Goal: Information Seeking & Learning: Learn about a topic

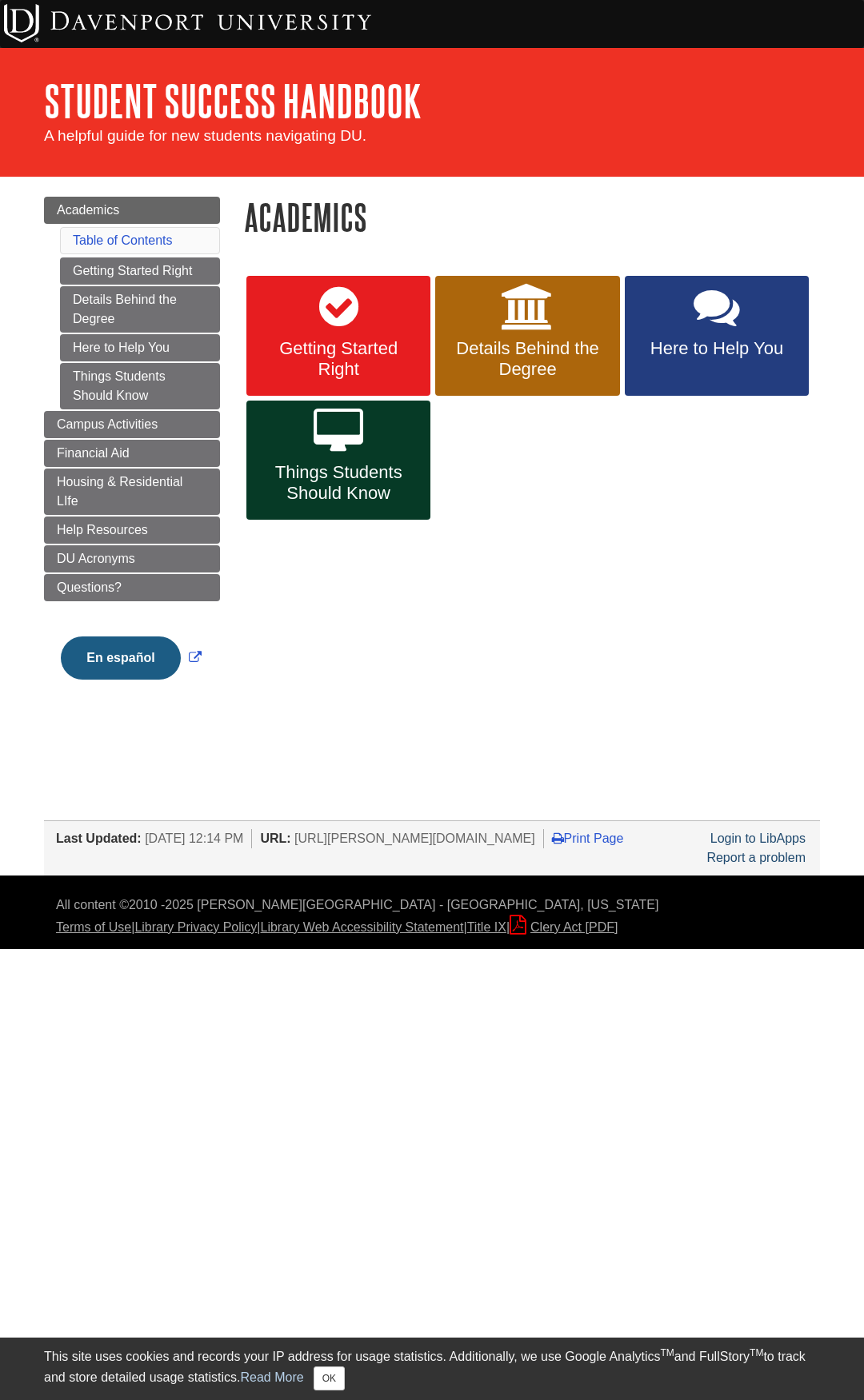
click at [307, 542] on div "Getting Started Right Details Behind the Degree Here to Help You Things Student…" at bounding box center [532, 406] width 600 height 297
click at [329, 499] on span "Things Students Should Know" at bounding box center [338, 483] width 160 height 42
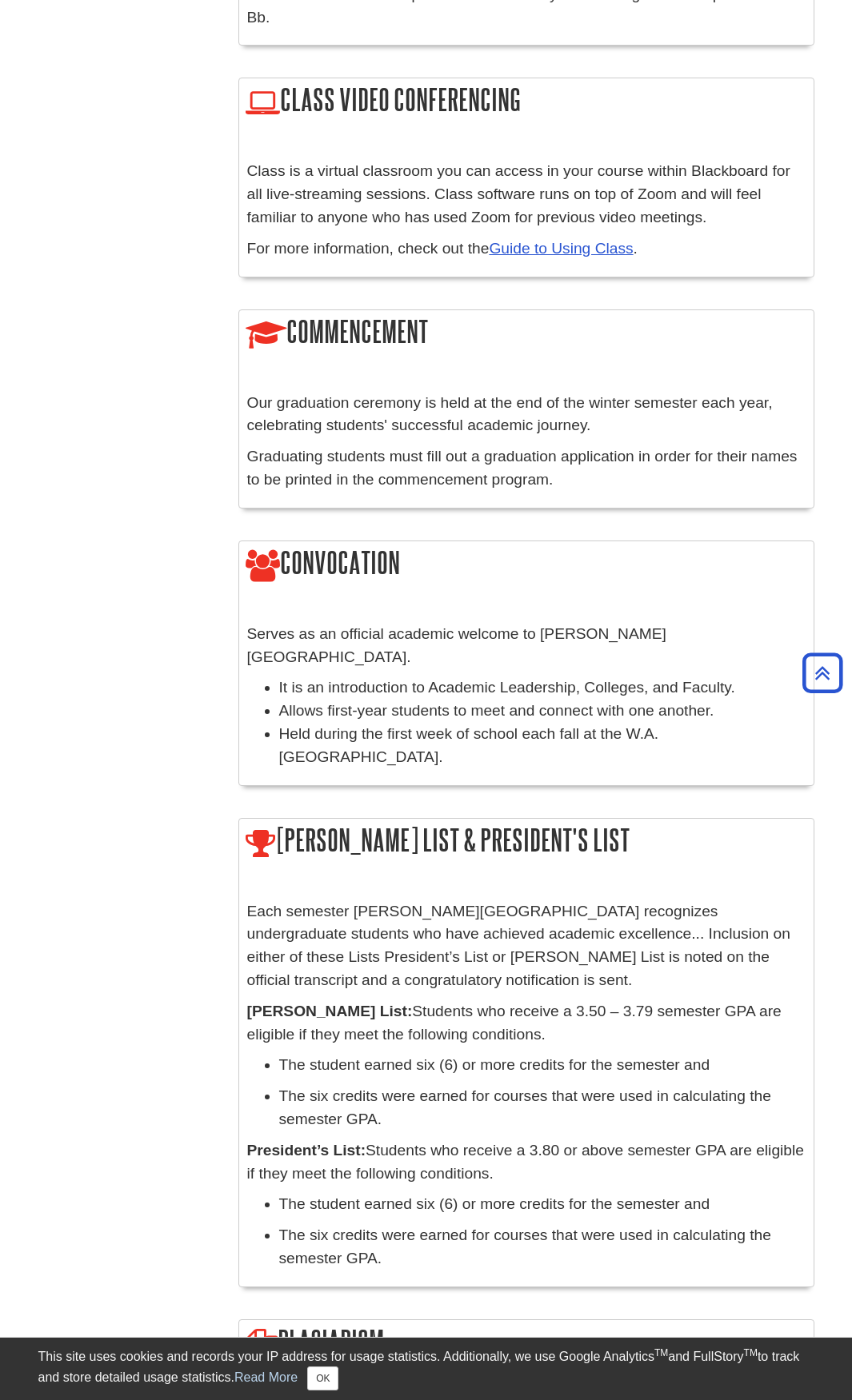
scroll to position [1280, 0]
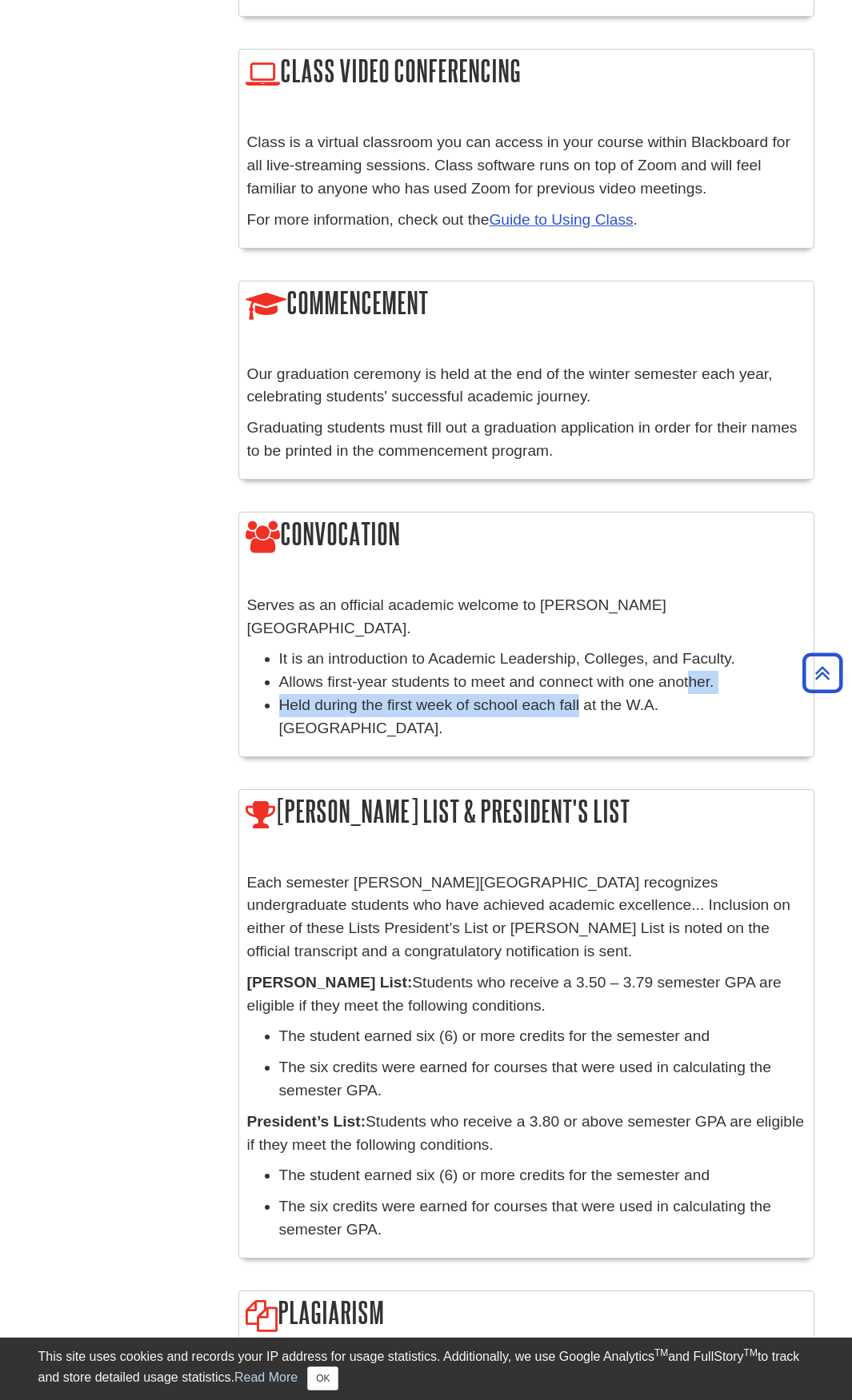
drag, startPoint x: 578, startPoint y: 659, endPoint x: 690, endPoint y: 642, distance: 113.3
click at [690, 648] on ul "It is an introduction to Academic Leadership, Colleges, and Faculty. Allows fir…" at bounding box center [526, 694] width 558 height 92
click at [627, 694] on li "Held during the first week of school each fall at the W.A. [GEOGRAPHIC_DATA]." at bounding box center [542, 718] width 526 height 47
drag, startPoint x: 463, startPoint y: 659, endPoint x: 626, endPoint y: 653, distance: 163.1
click at [626, 694] on li "Held during the first week of school each fall at the W.A. [GEOGRAPHIC_DATA]." at bounding box center [542, 718] width 526 height 47
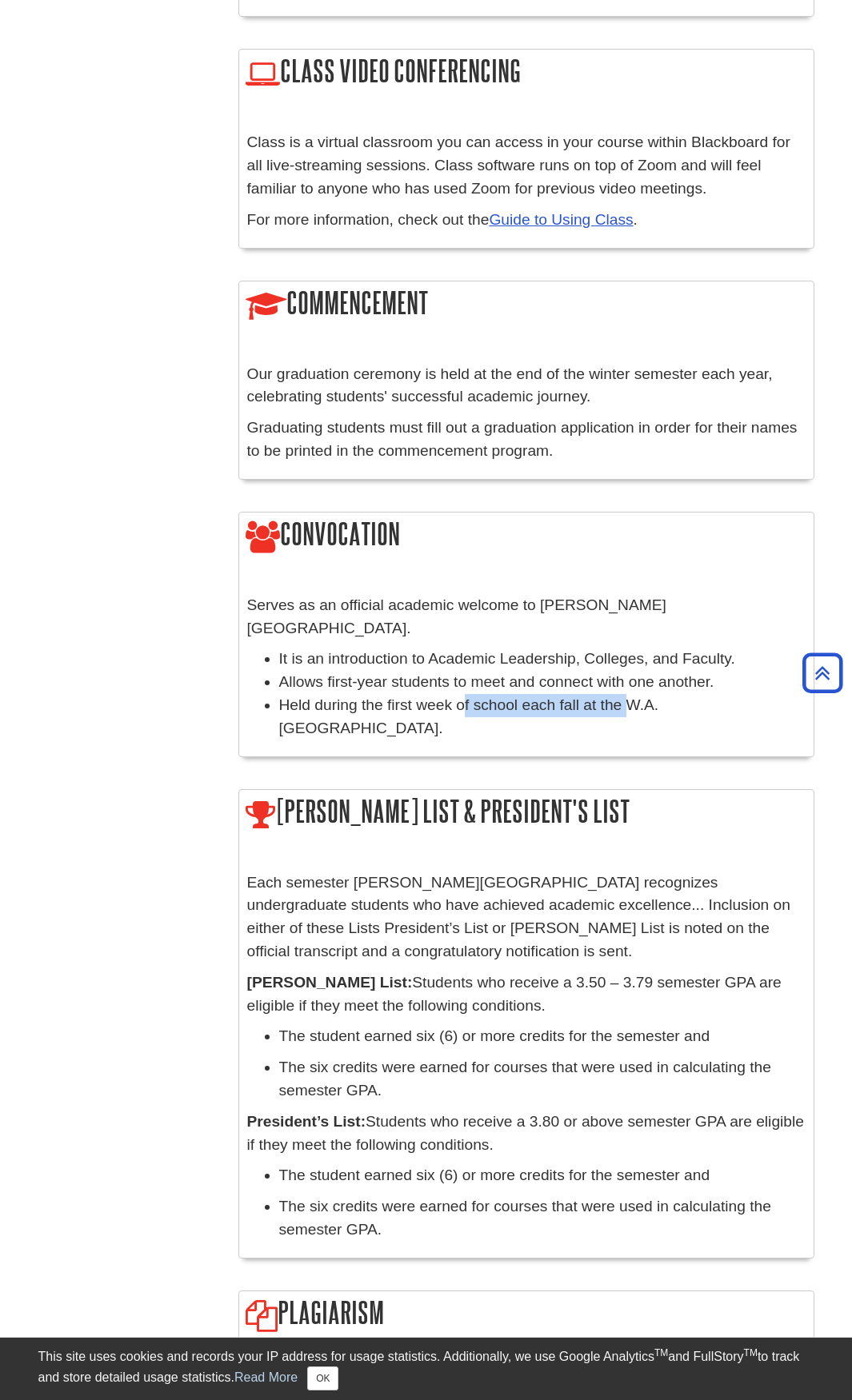
click at [626, 694] on li "Held during the first week of school each fall at the W.A. [GEOGRAPHIC_DATA]." at bounding box center [542, 718] width 526 height 47
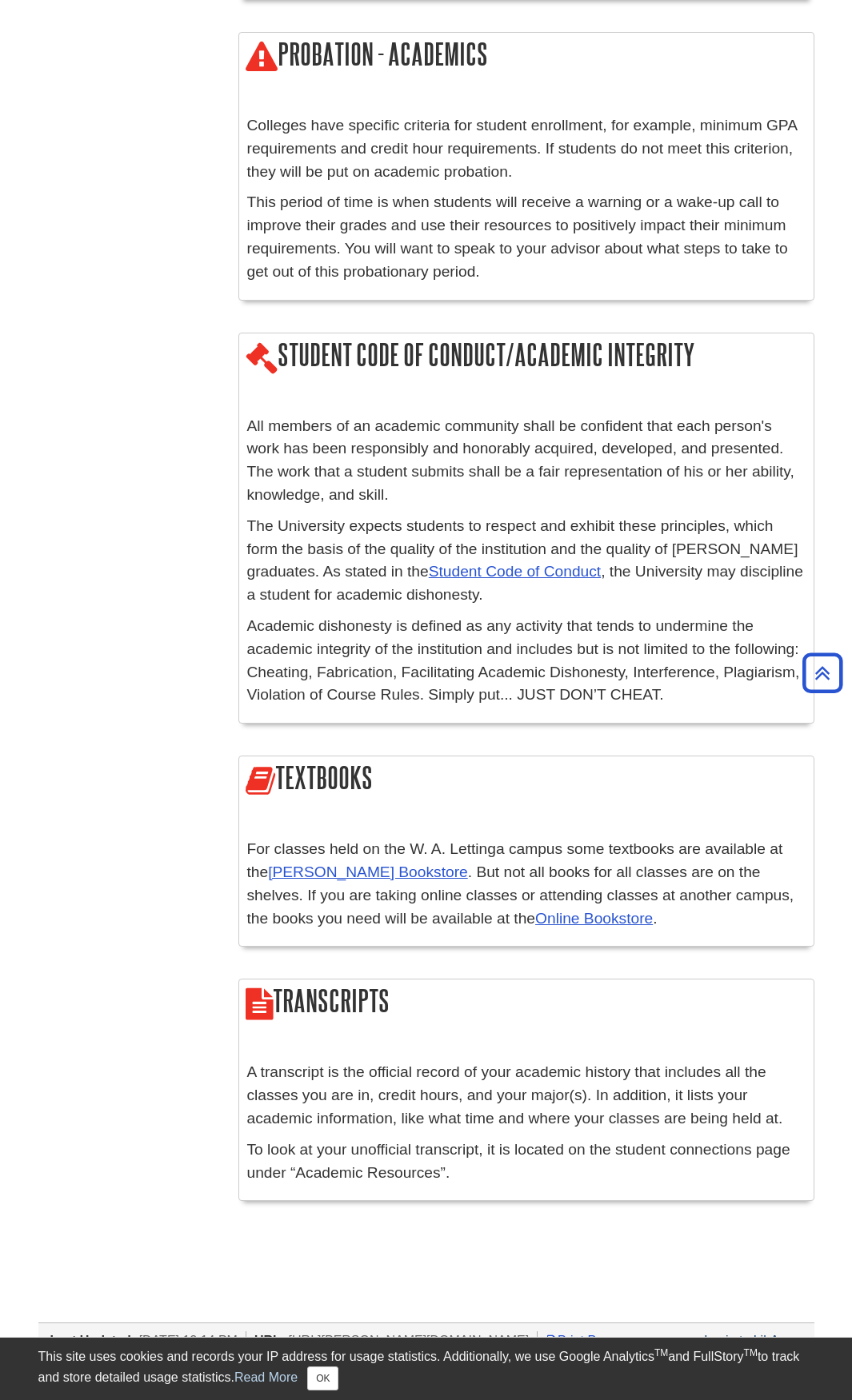
scroll to position [2887, 0]
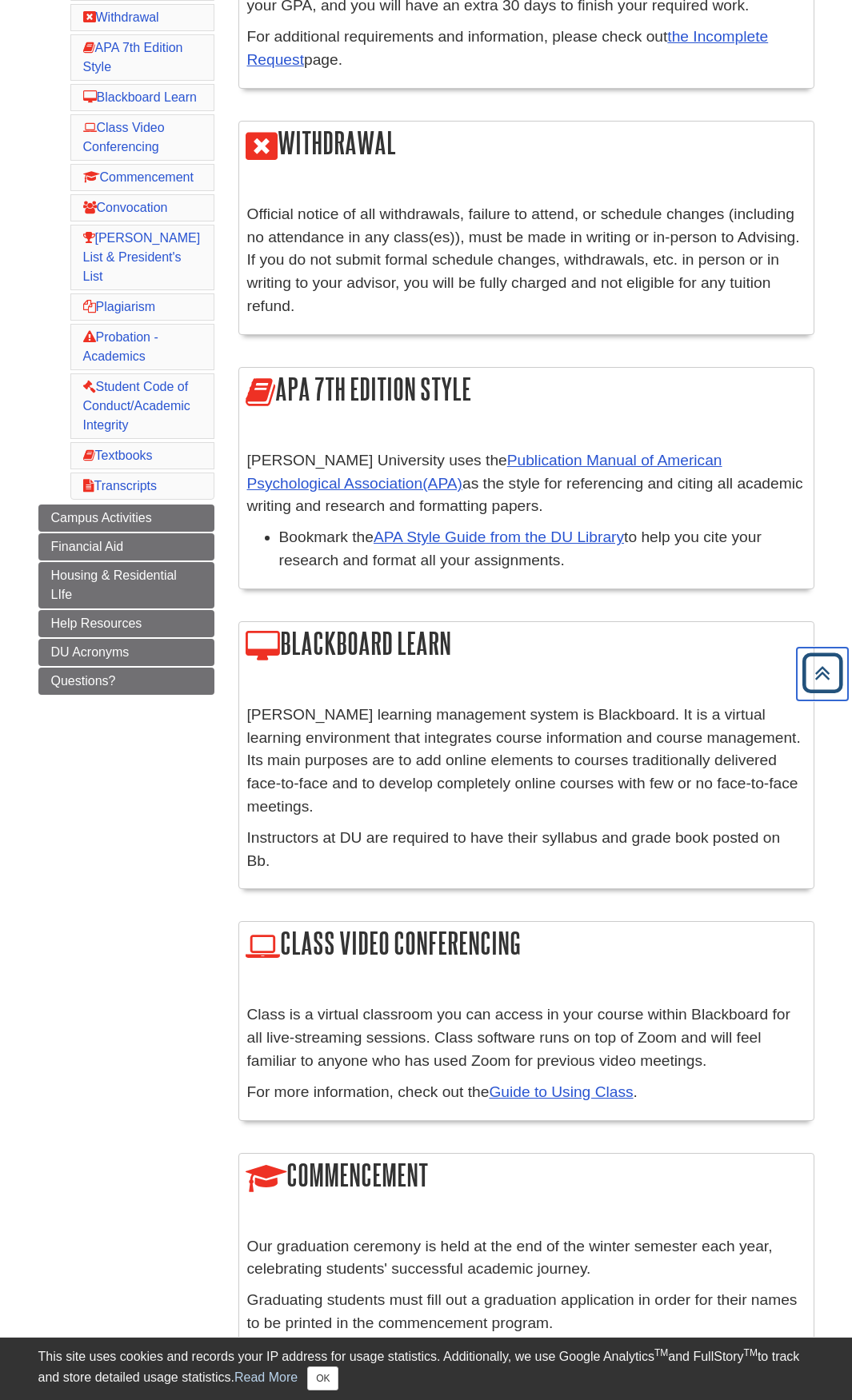
click at [826, 678] on icon "Back to Top" at bounding box center [822, 674] width 51 height 51
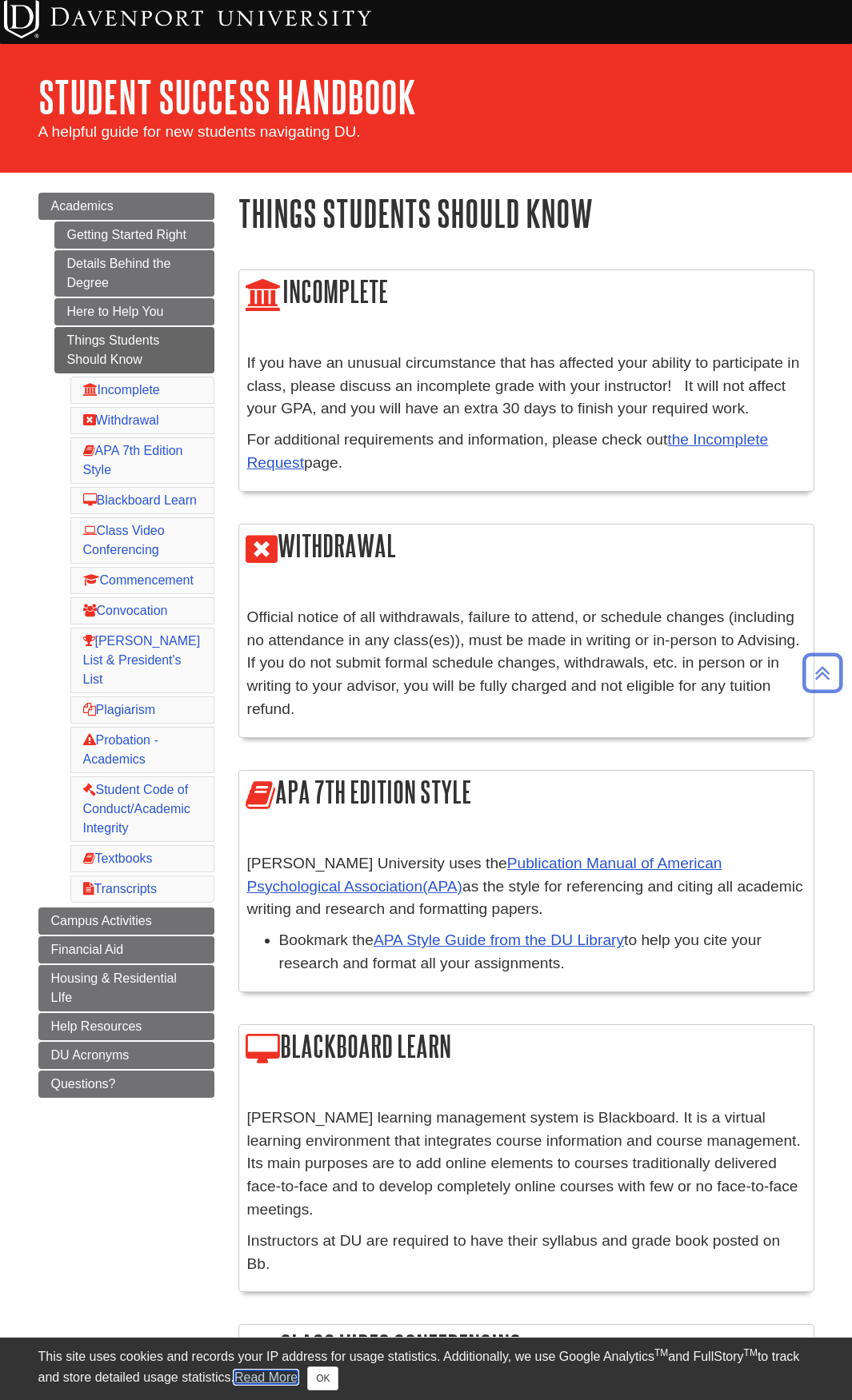
scroll to position [0, 0]
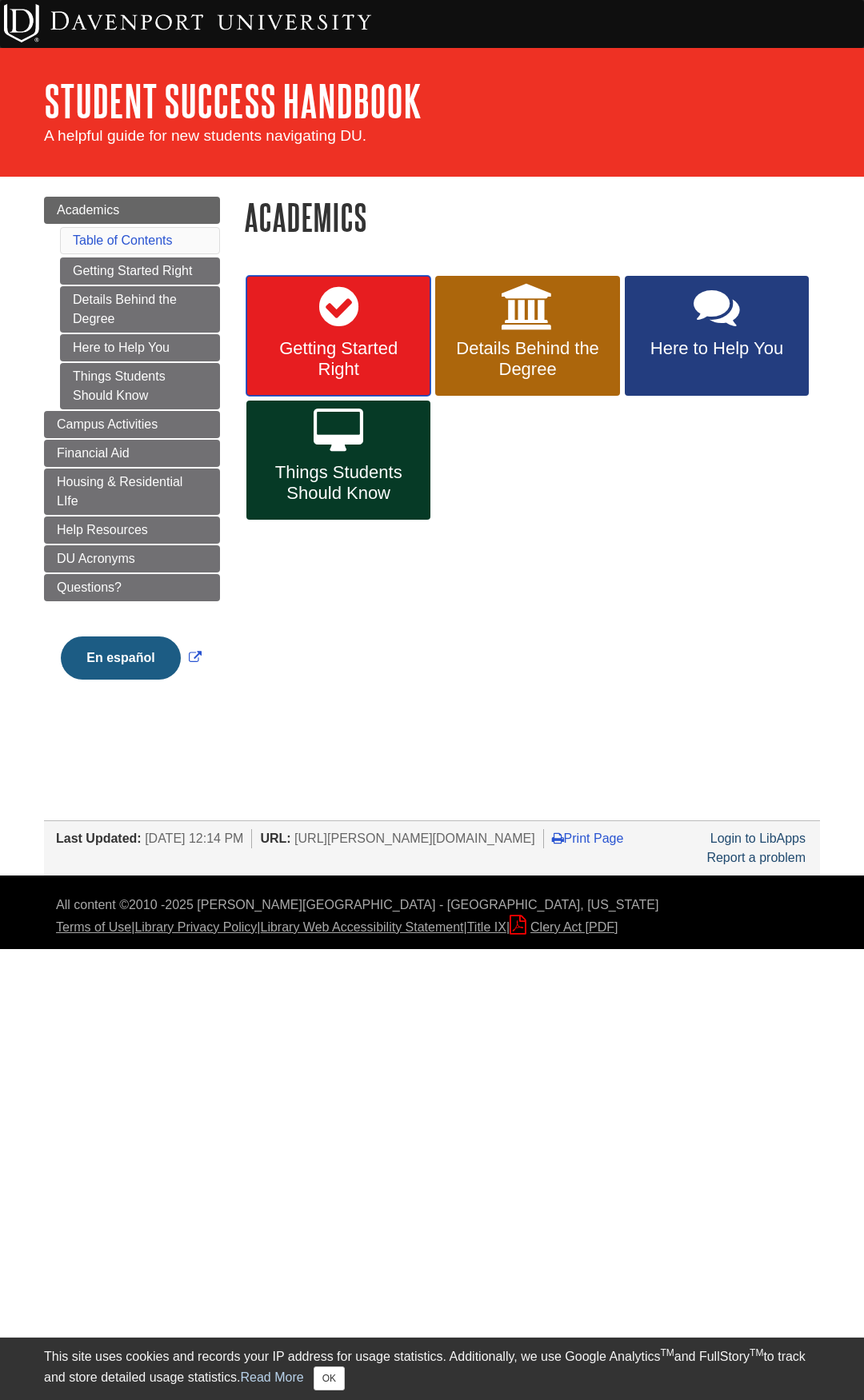
click at [318, 354] on span "Getting Started Right" at bounding box center [338, 359] width 160 height 42
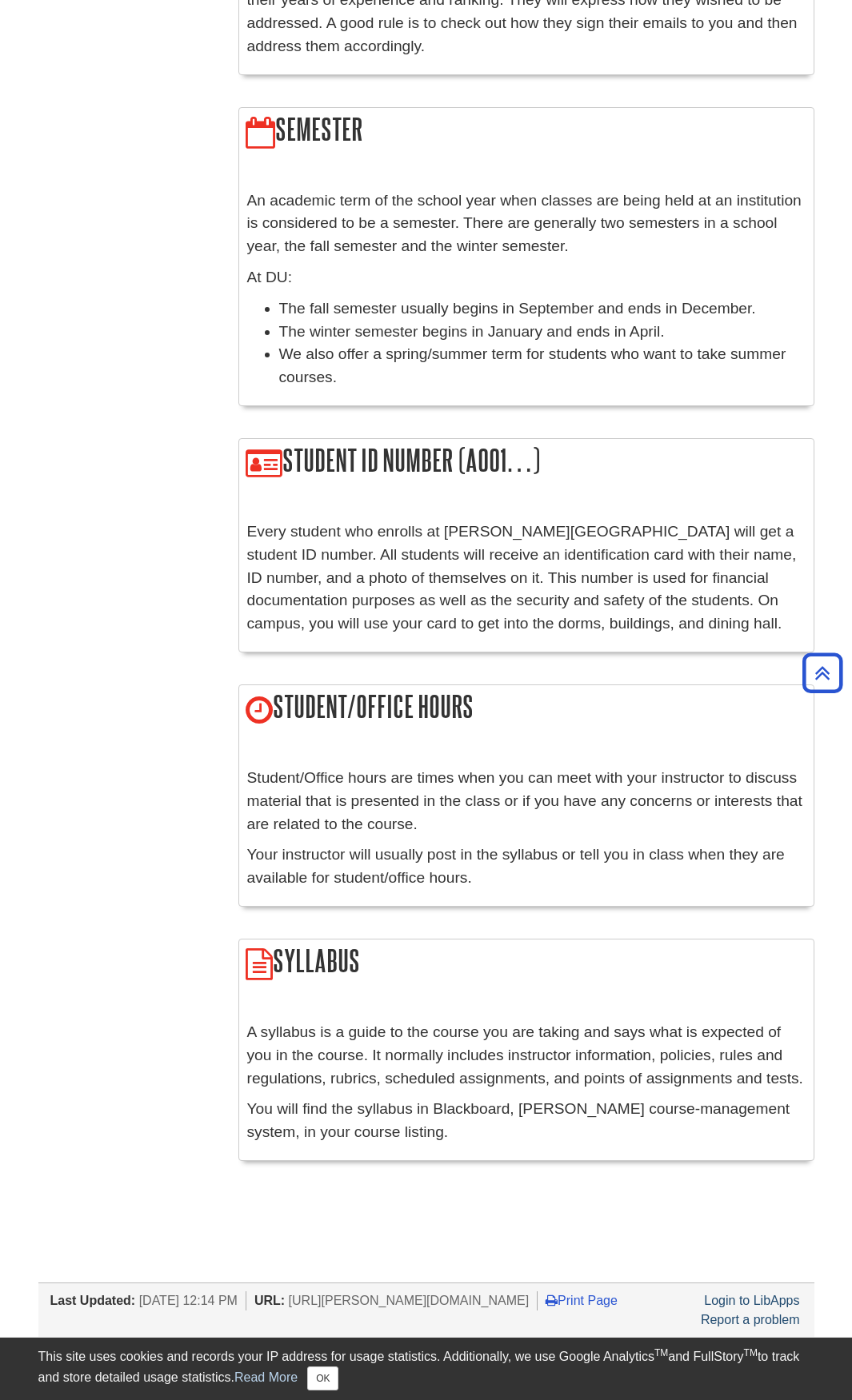
scroll to position [1718, 0]
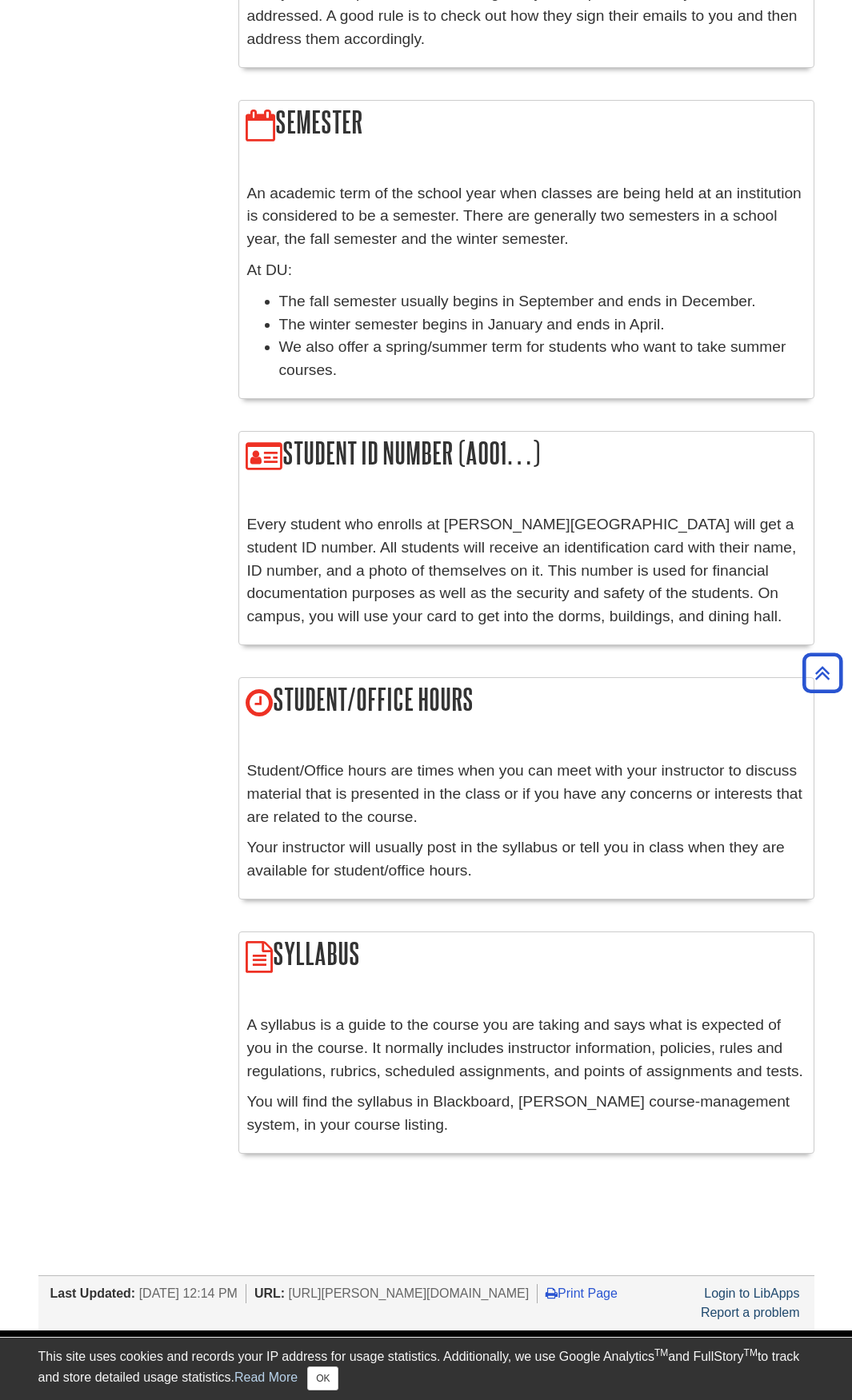
click at [588, 605] on p "Every student who enrolls at [PERSON_NAME][GEOGRAPHIC_DATA] will get a student …" at bounding box center [526, 571] width 558 height 115
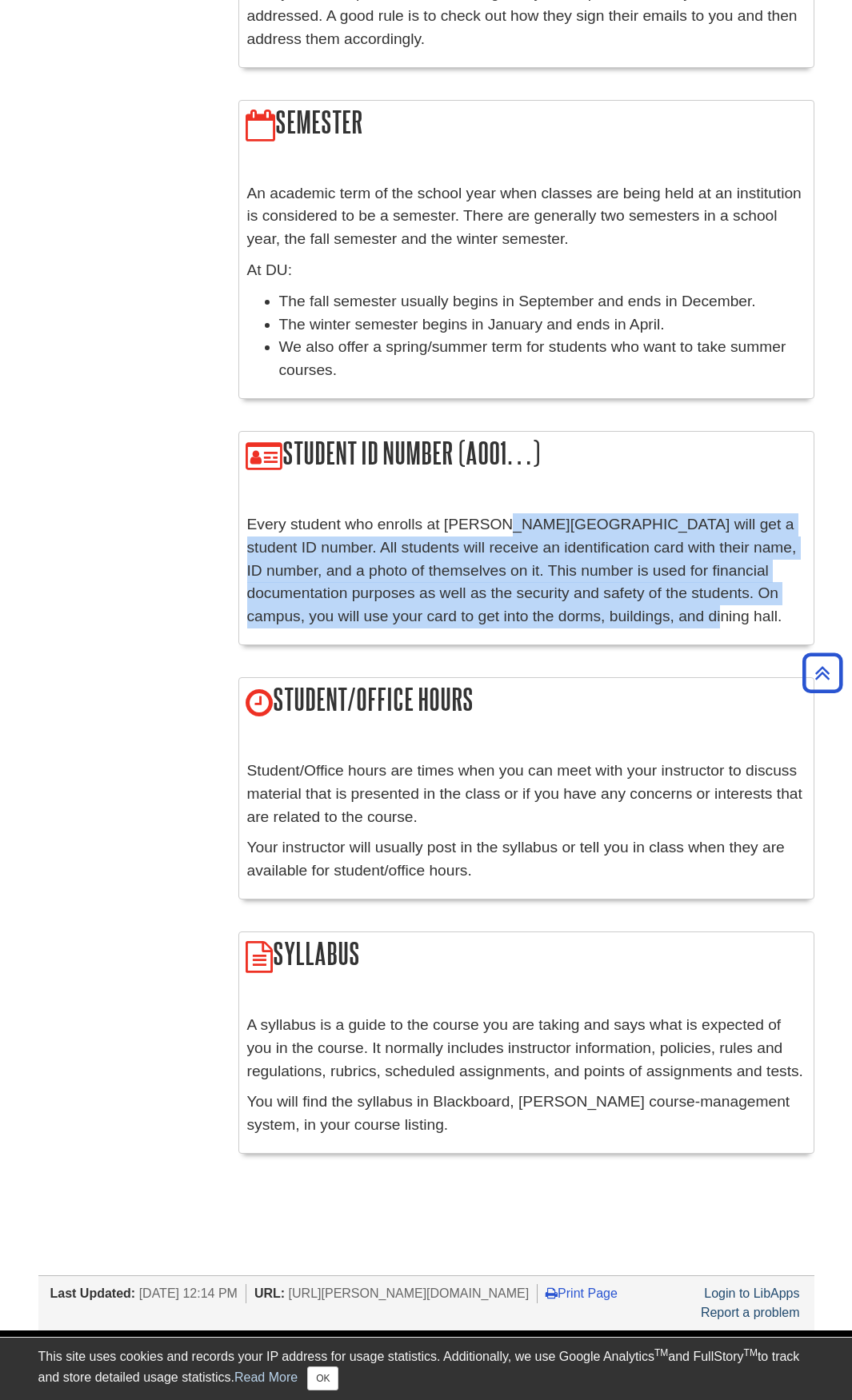
drag, startPoint x: 667, startPoint y: 605, endPoint x: 504, endPoint y: 468, distance: 212.9
click at [504, 466] on div "Student ID Number (A001…) Every student who enrolls at Davenport University wil…" at bounding box center [526, 538] width 576 height 214
click at [531, 516] on p "Every student who enrolls at Davenport University will get a student ID number.…" at bounding box center [526, 571] width 558 height 115
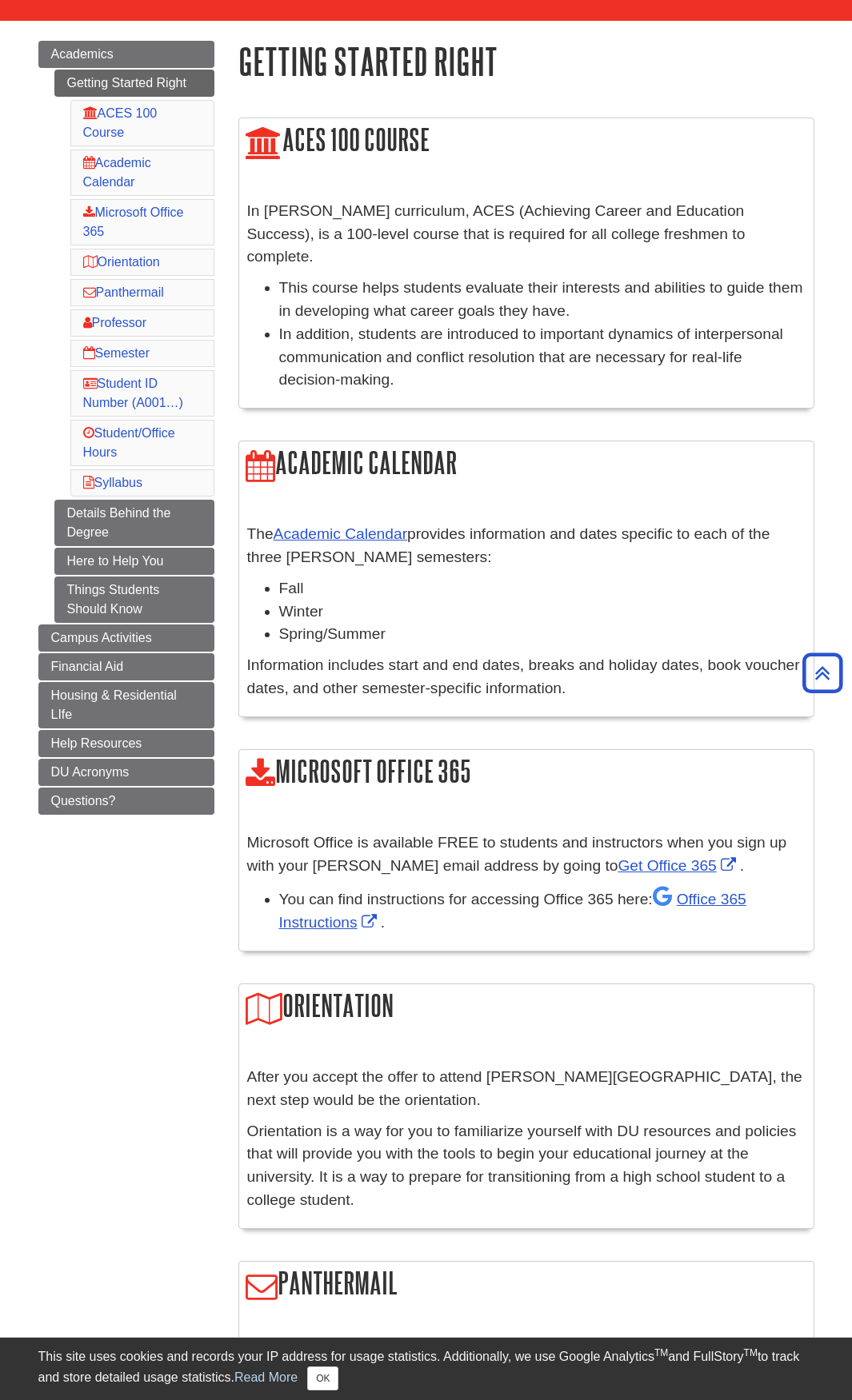
scroll to position [0, 0]
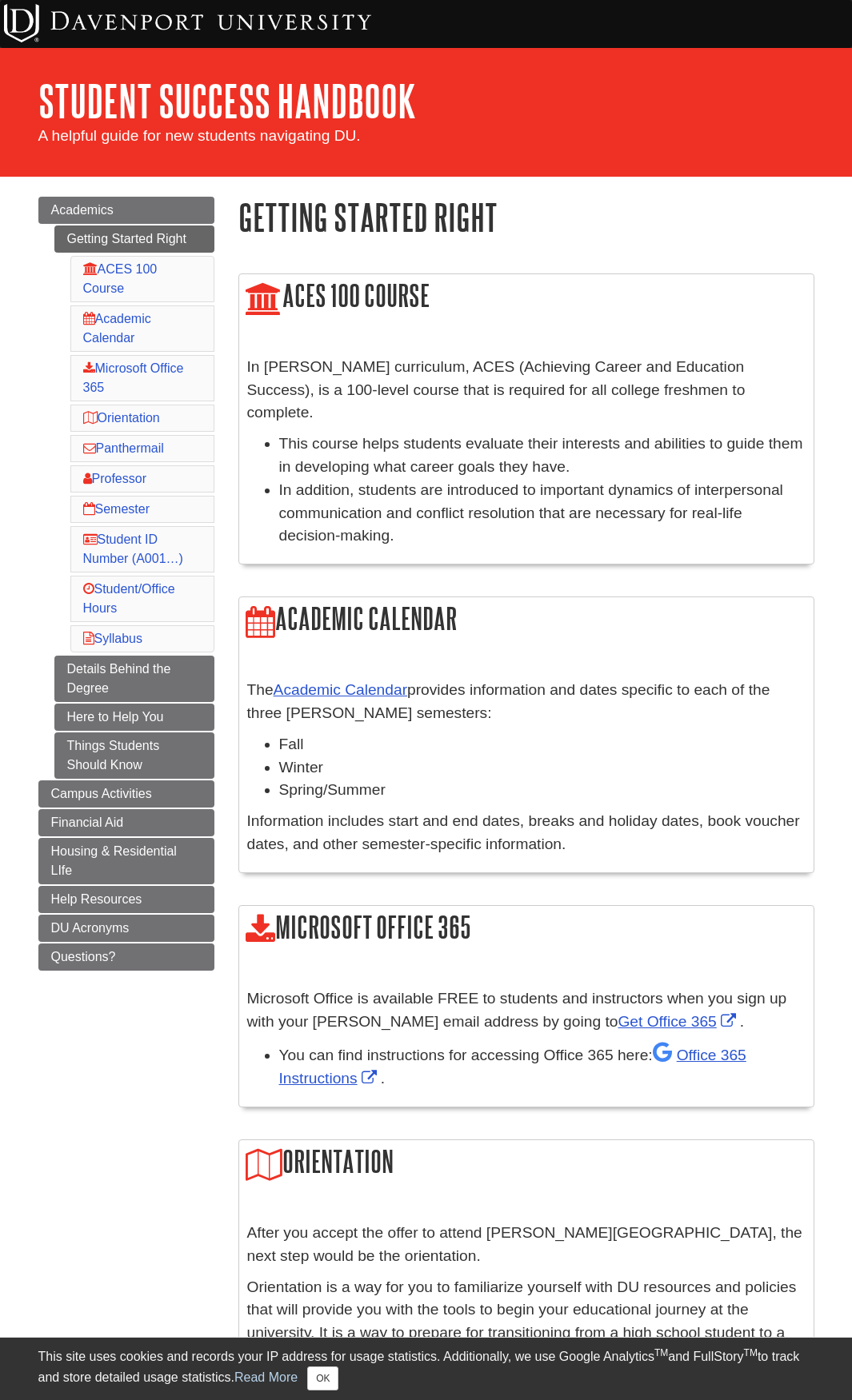
click at [239, 671] on div "The Academic Calendar provides information and dates specific to each of the th…" at bounding box center [526, 771] width 574 height 201
click at [113, 270] on link "ACES 100 Course" at bounding box center [120, 278] width 75 height 33
